Goal: Communication & Community: Participate in discussion

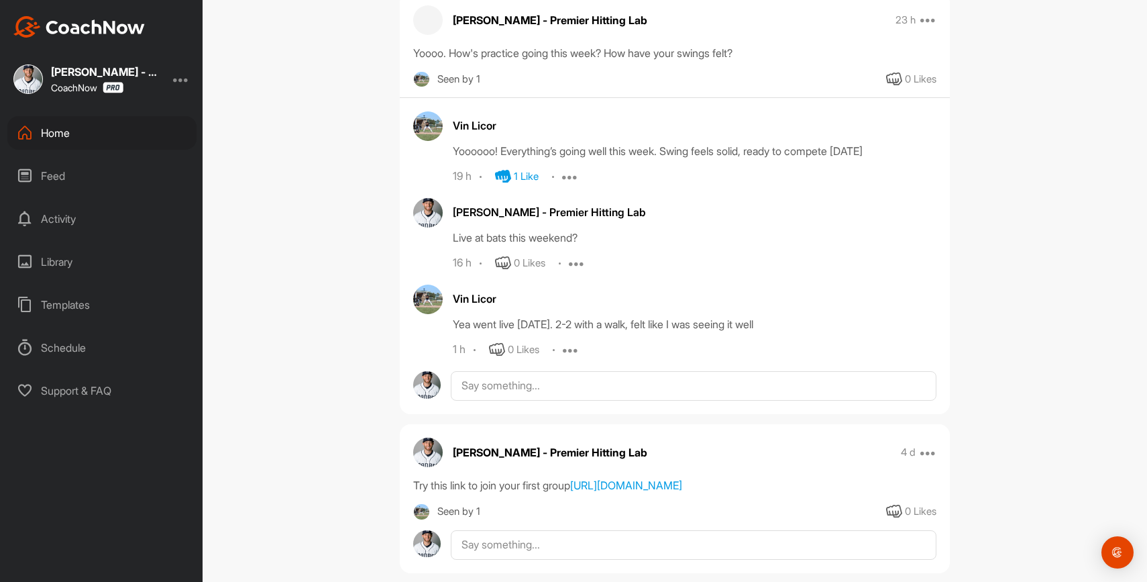
scroll to position [248, 0]
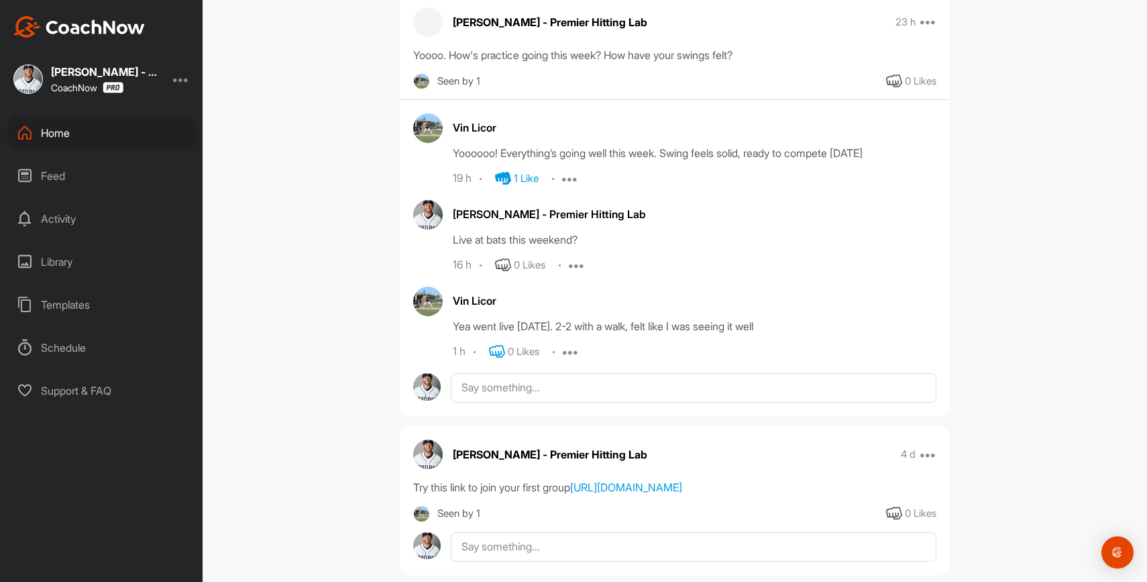
click at [496, 353] on icon at bounding box center [497, 351] width 16 height 16
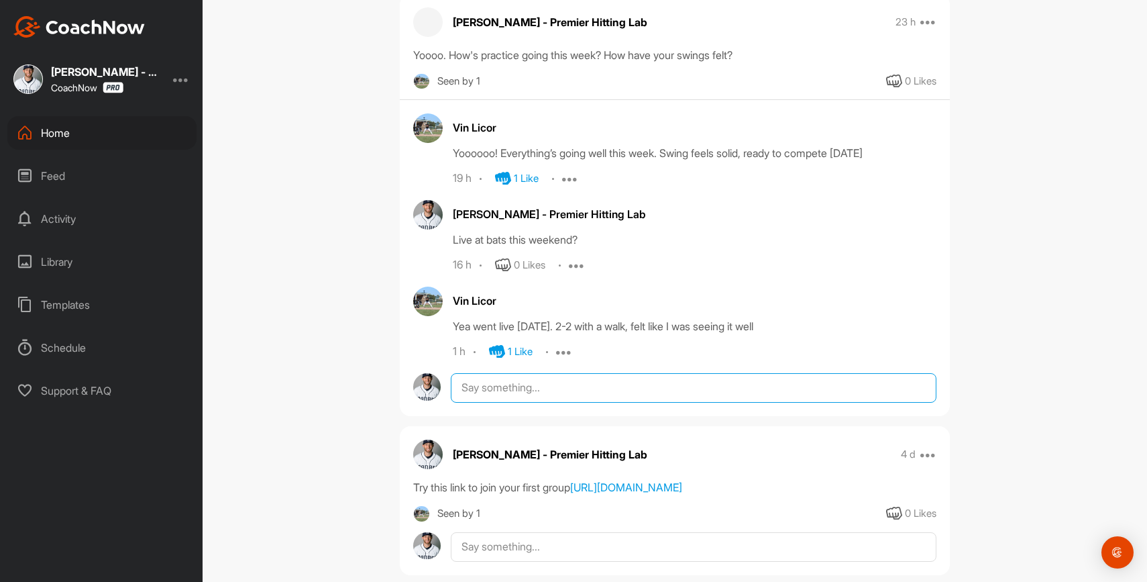
click at [516, 386] on textarea at bounding box center [694, 388] width 486 height 30
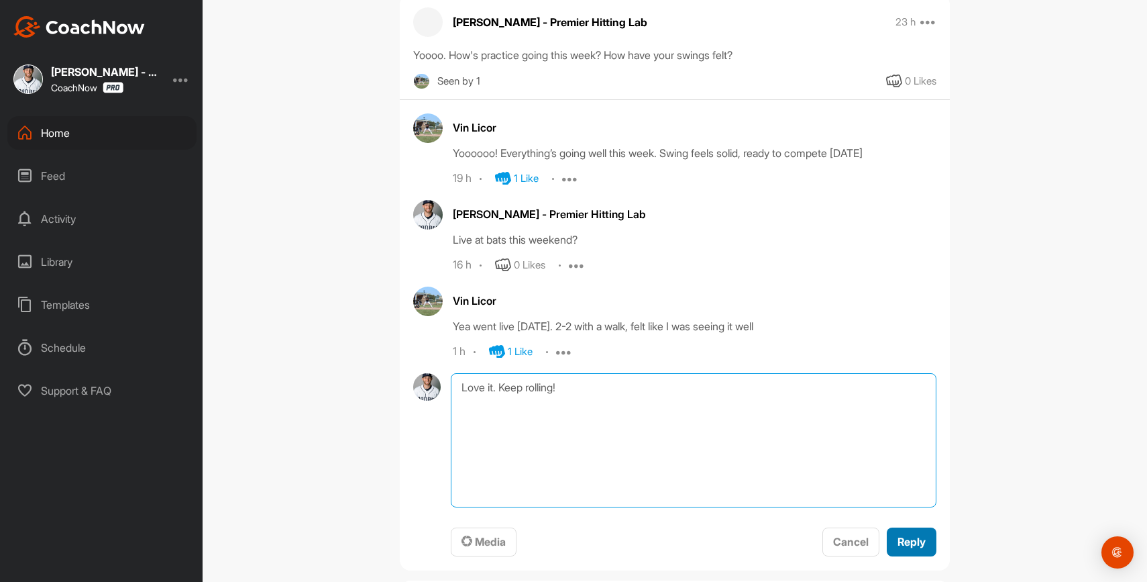
type textarea "Love it. Keep rolling!"
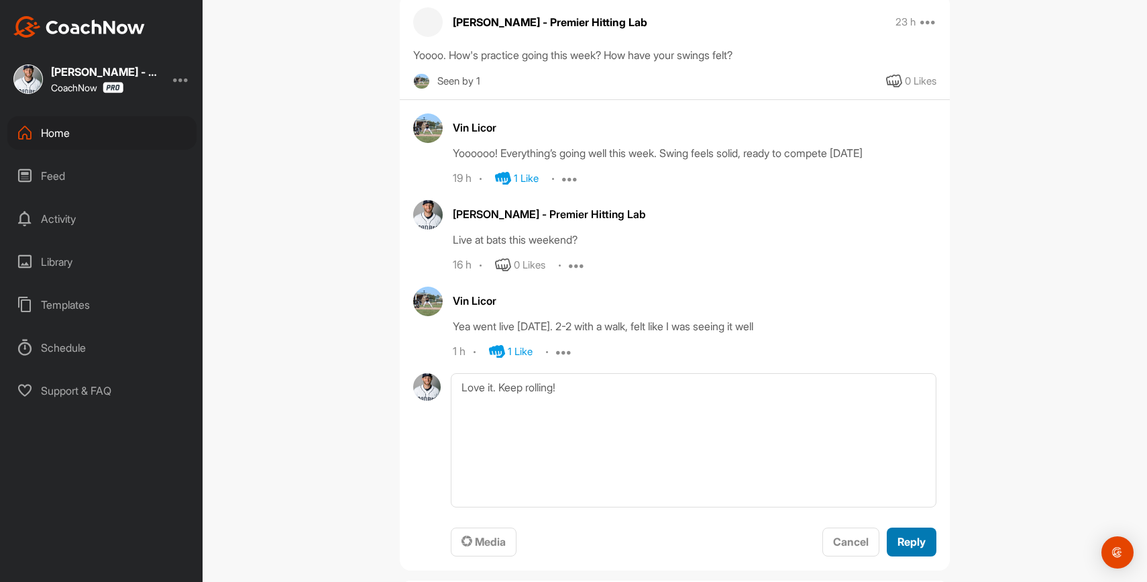
click at [907, 538] on span "Reply" at bounding box center [911, 541] width 28 height 13
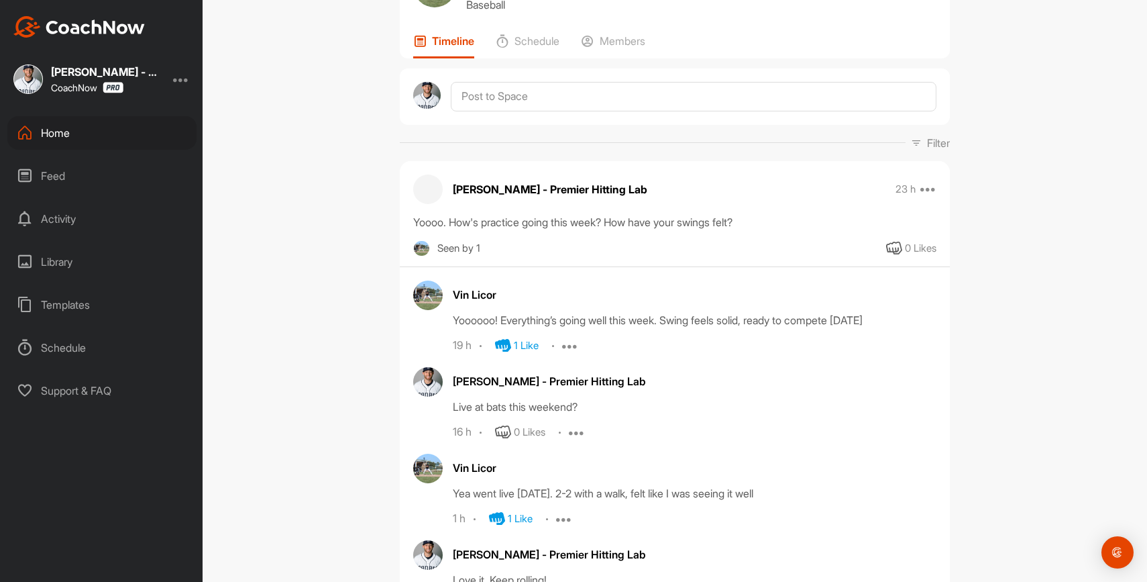
scroll to position [0, 0]
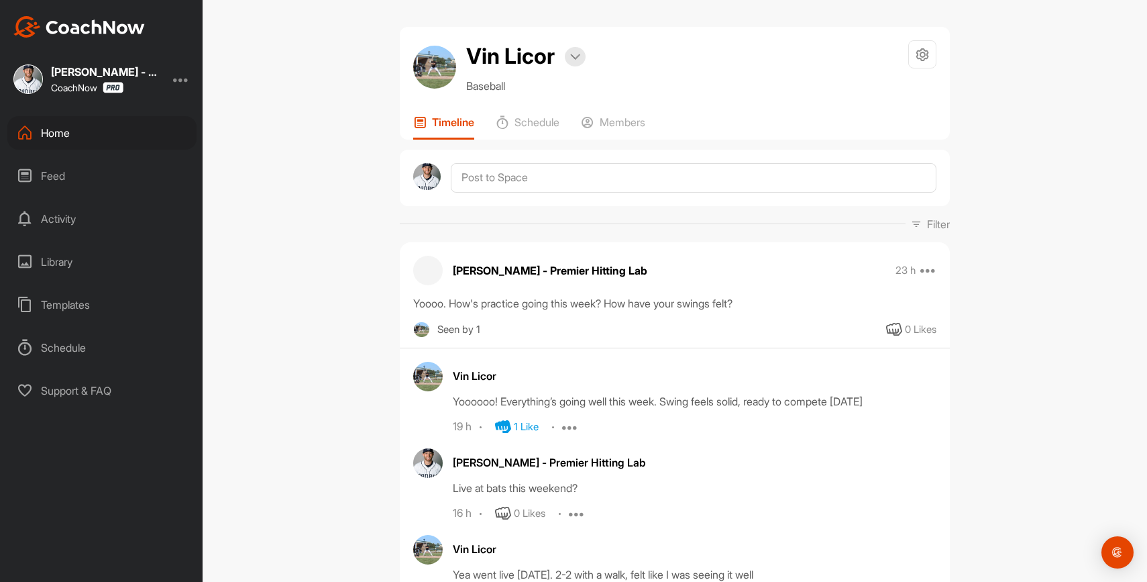
click at [105, 137] on div "Home" at bounding box center [101, 133] width 189 height 34
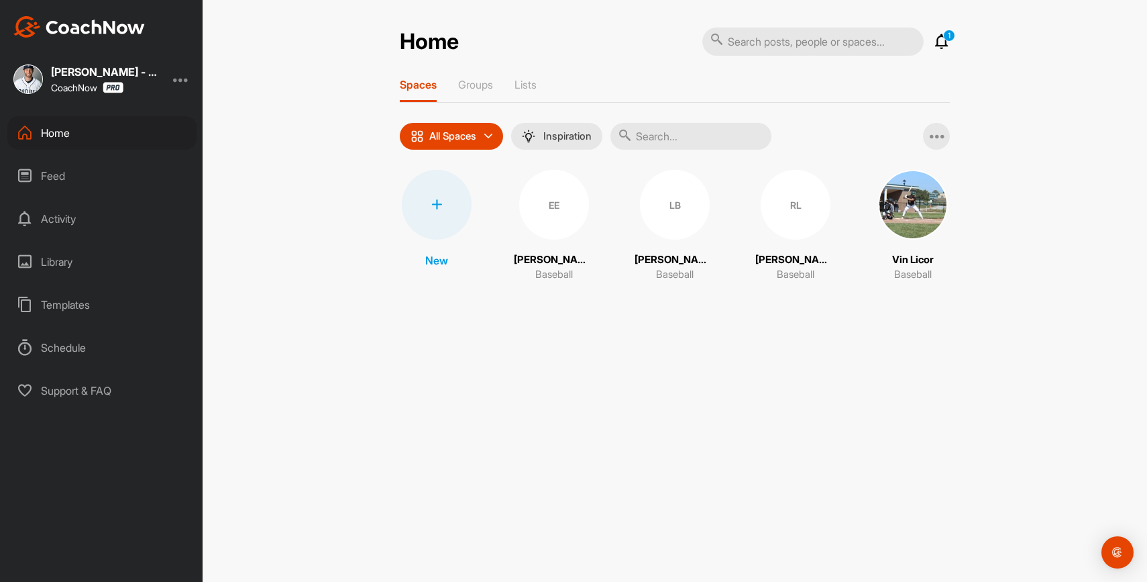
click at [951, 43] on div "Home 1 Notifications Invitations [DATE] Vin L. replied to a post : "Yea went li…" at bounding box center [674, 167] width 577 height 280
click at [948, 42] on icon at bounding box center [942, 42] width 16 height 16
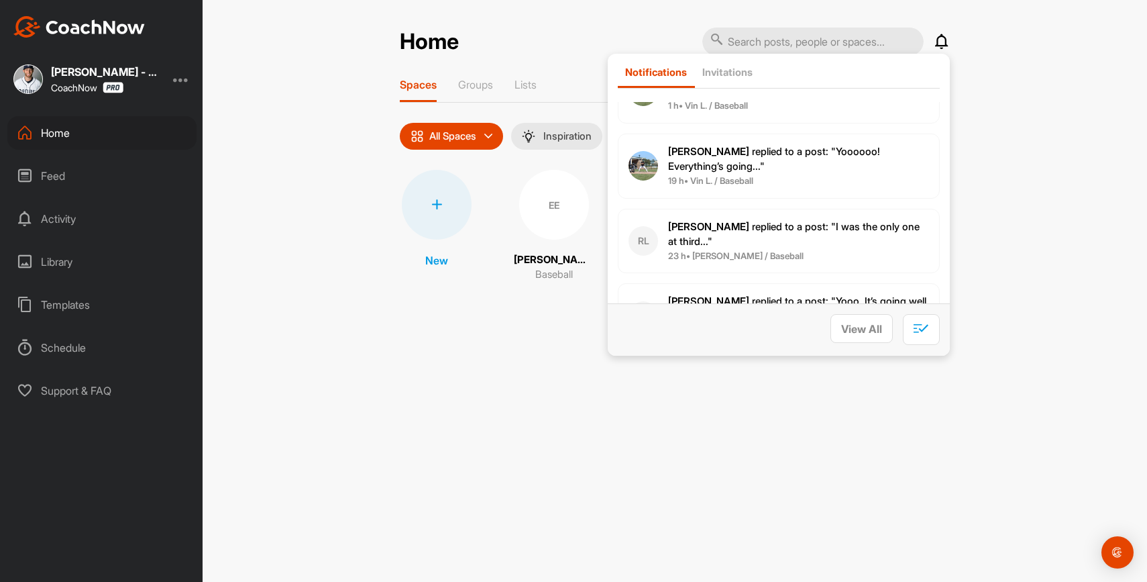
scroll to position [73, 0]
click at [837, 249] on span "23 h • [PERSON_NAME] / Baseball" at bounding box center [798, 255] width 261 height 13
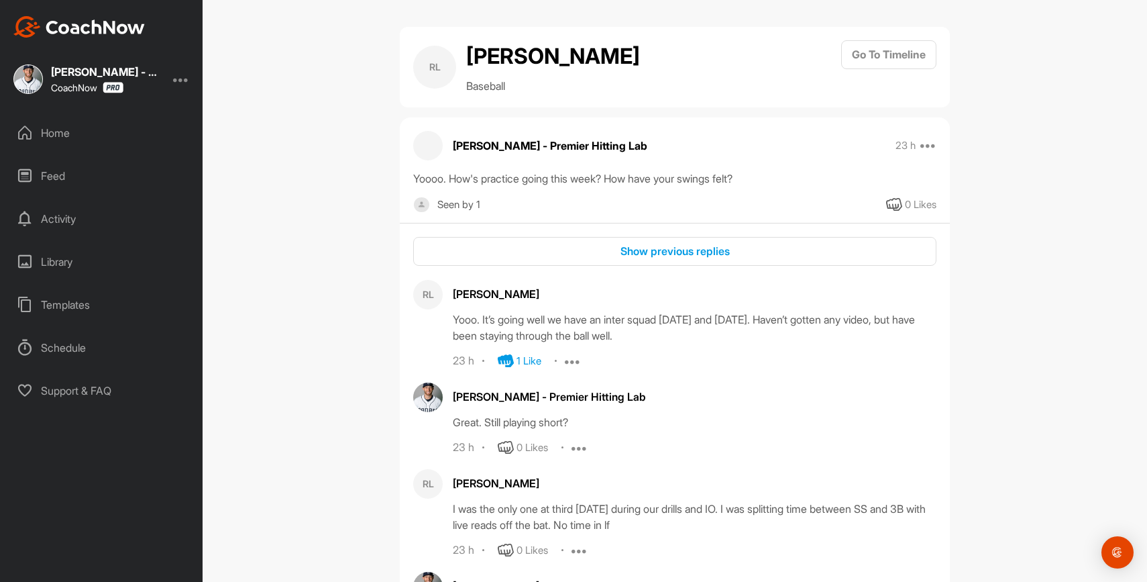
click at [127, 137] on div "Home" at bounding box center [101, 133] width 189 height 34
